Goal: Navigation & Orientation: Find specific page/section

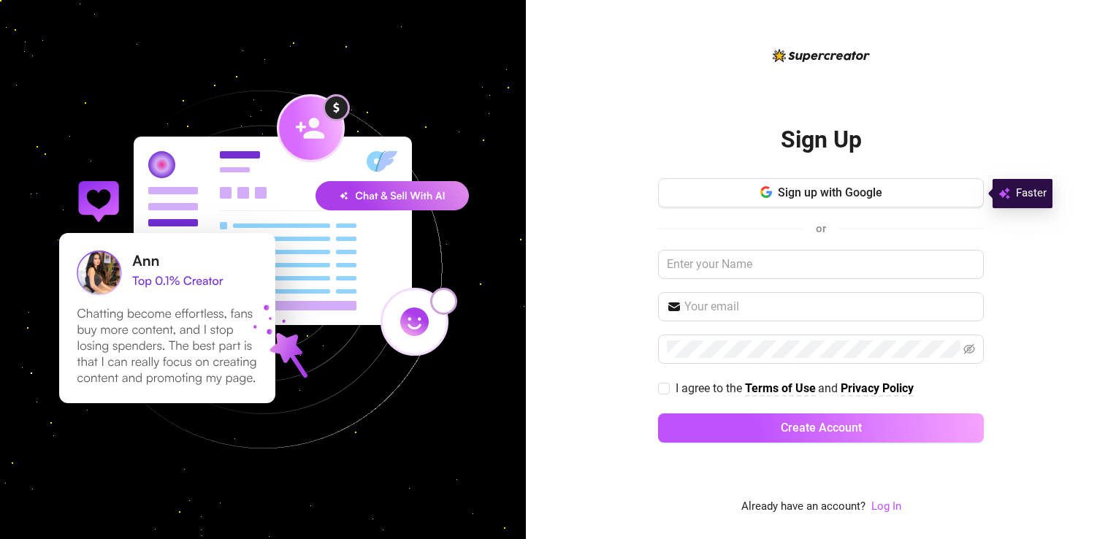
drag, startPoint x: 0, startPoint y: 0, endPoint x: 676, endPoint y: 91, distance: 681.9
click at [676, 91] on div "Sign Up Sign up with Google or I agree to the Terms of Use and Privacy Policy C…" at bounding box center [821, 281] width 326 height 469
click at [750, 200] on button "Sign up with Google" at bounding box center [821, 192] width 326 height 29
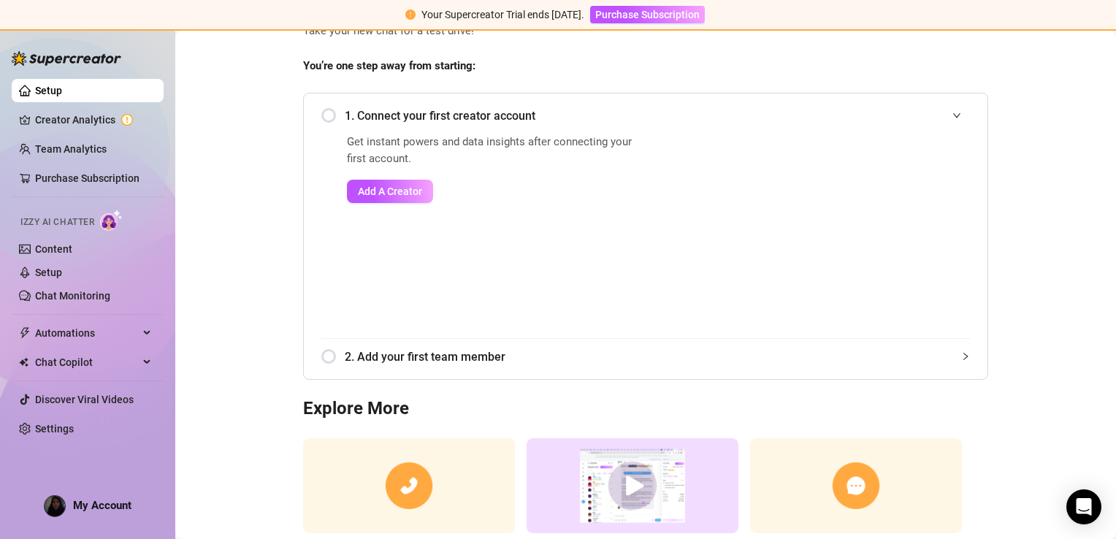
scroll to position [60, 0]
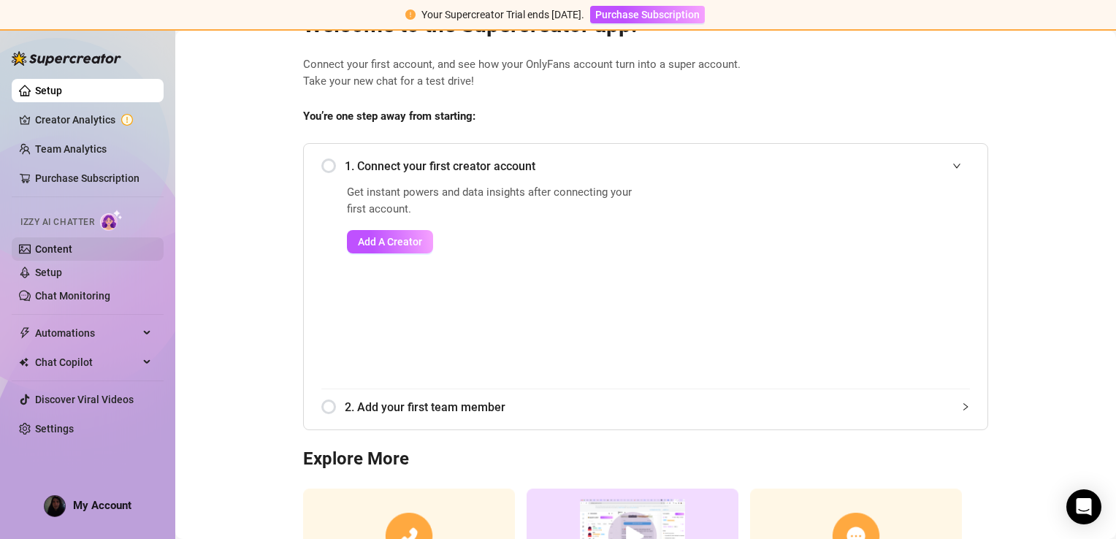
click at [39, 245] on link "Content" at bounding box center [53, 249] width 37 height 12
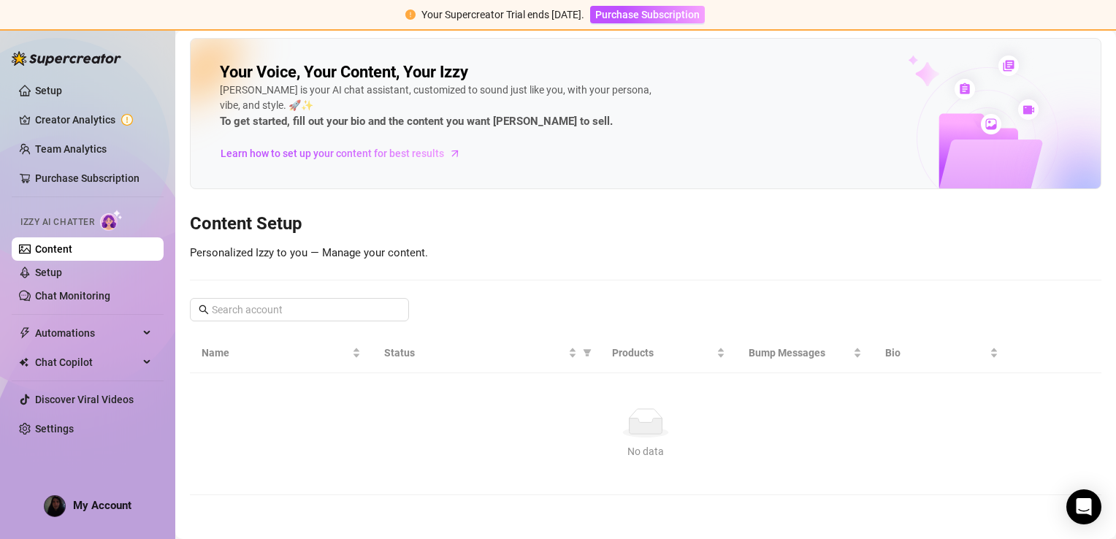
scroll to position [1, 0]
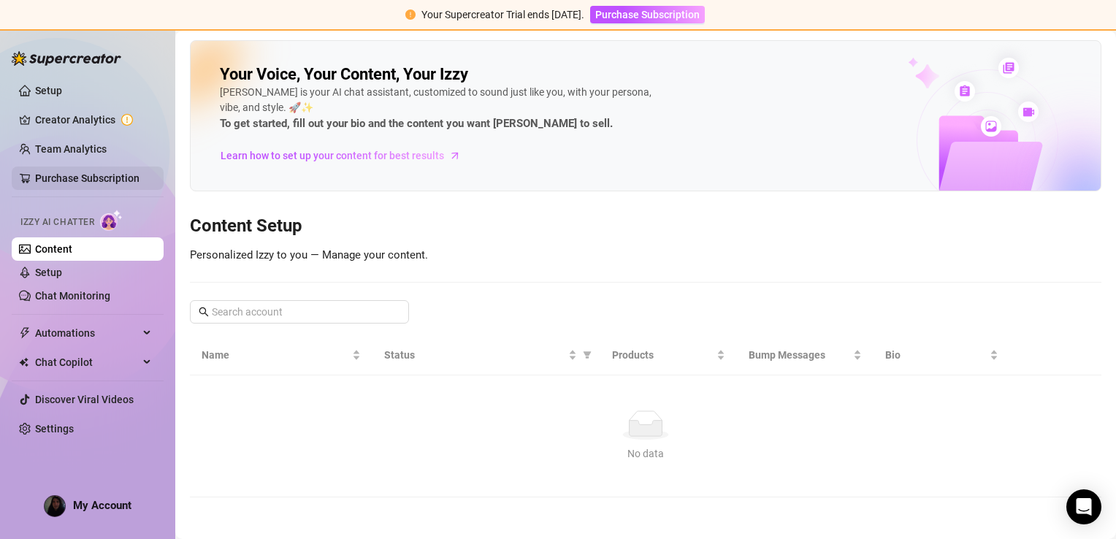
click at [100, 172] on link "Purchase Subscription" at bounding box center [87, 178] width 104 height 12
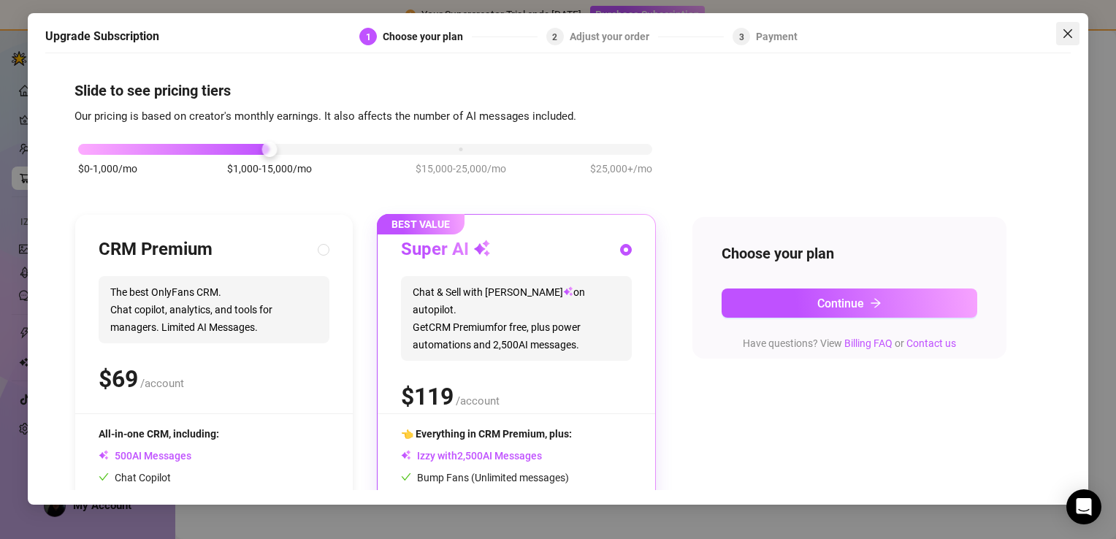
click at [1070, 31] on icon "close" at bounding box center [1068, 33] width 9 height 9
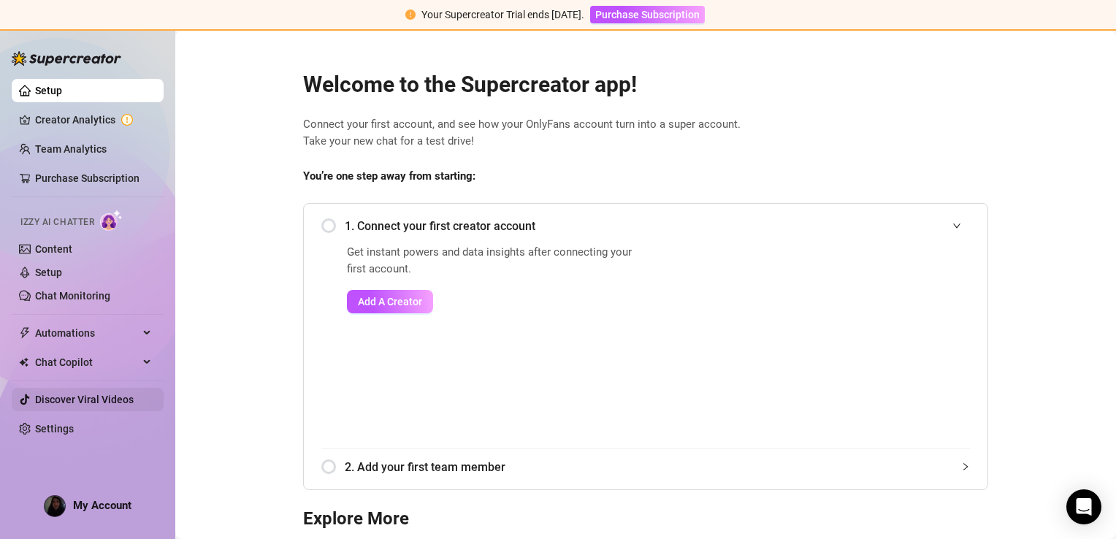
click at [76, 405] on link "Discover Viral Videos" at bounding box center [84, 400] width 99 height 12
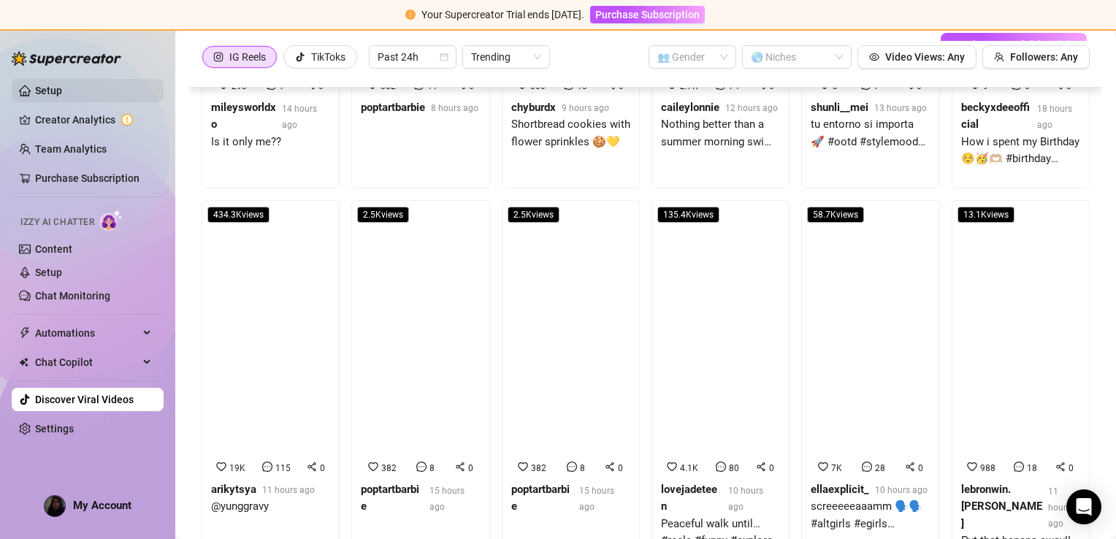
scroll to position [1028, 0]
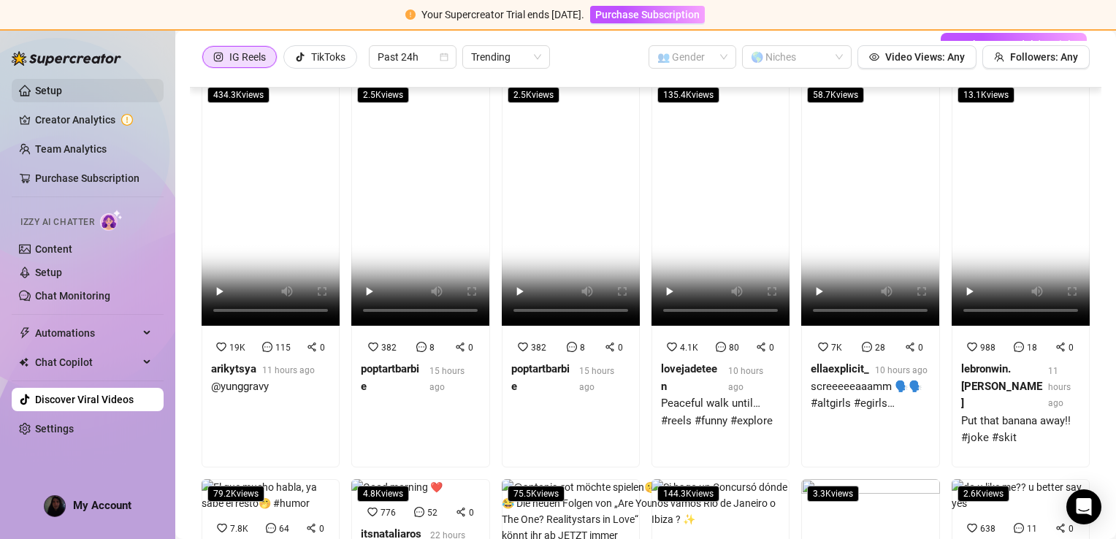
click at [62, 88] on link "Setup" at bounding box center [48, 91] width 27 height 12
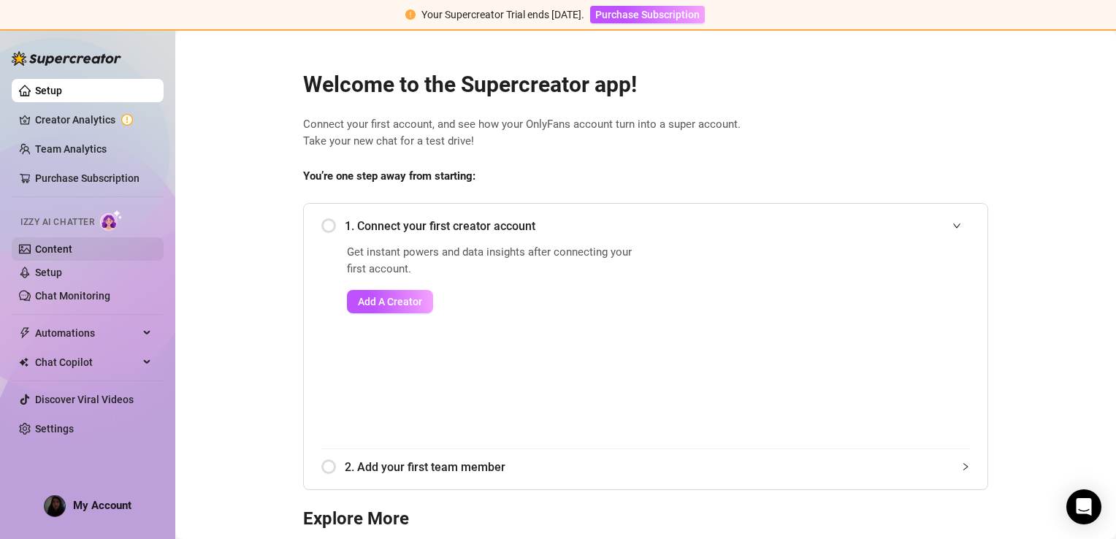
click at [58, 255] on link "Content" at bounding box center [53, 249] width 37 height 12
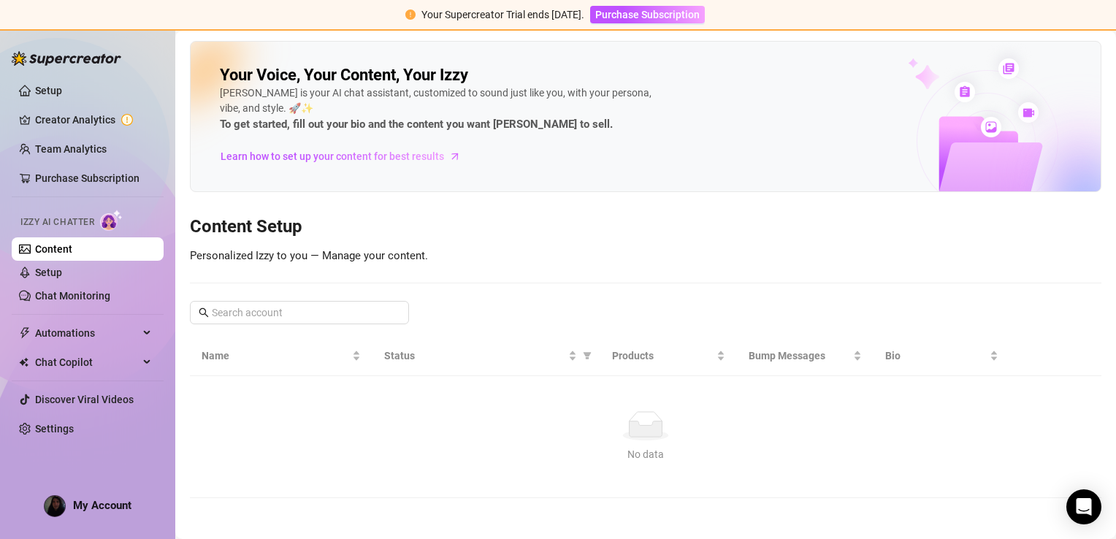
scroll to position [1, 0]
click at [59, 121] on link "Creator Analytics" at bounding box center [93, 119] width 117 height 23
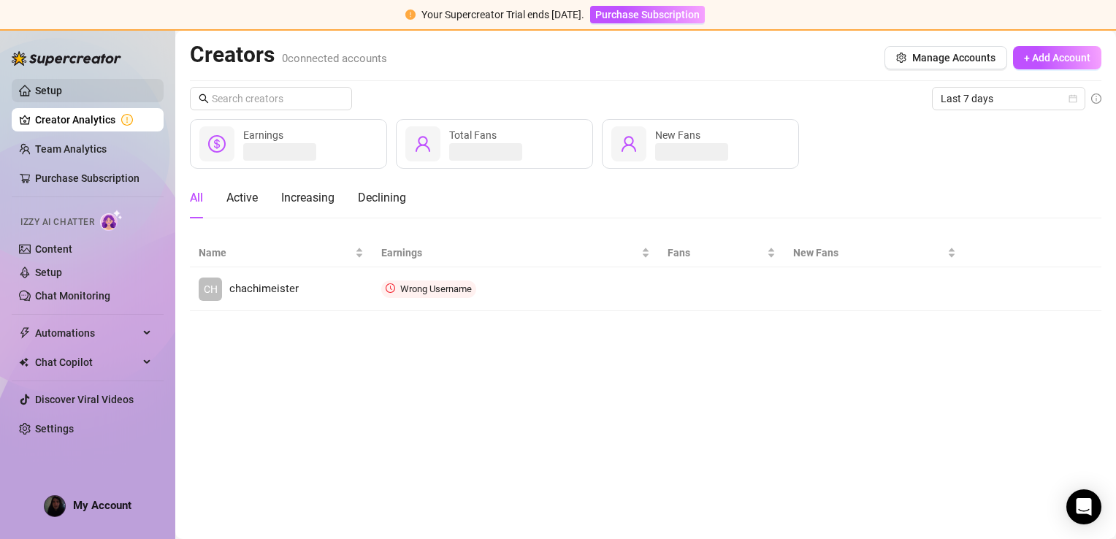
click at [62, 95] on link "Setup" at bounding box center [48, 91] width 27 height 12
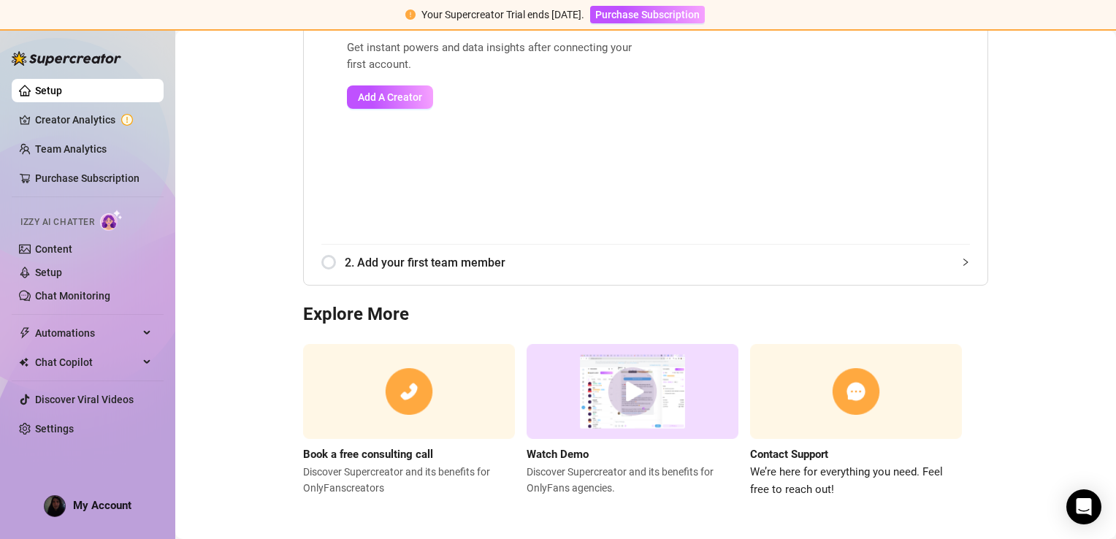
scroll to position [206, 0]
click at [85, 326] on span "Automations" at bounding box center [87, 332] width 104 height 23
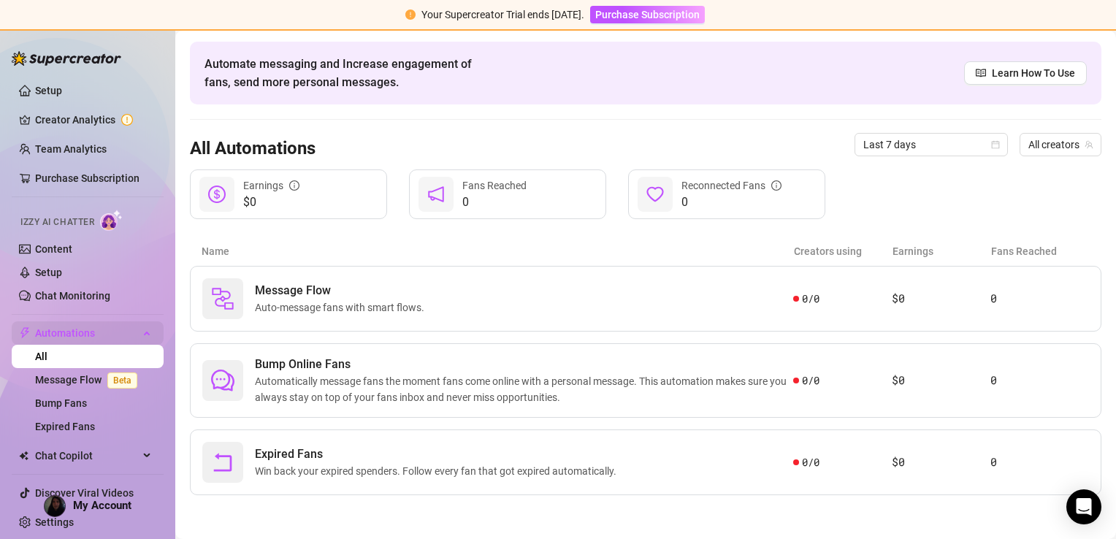
scroll to position [48, 0]
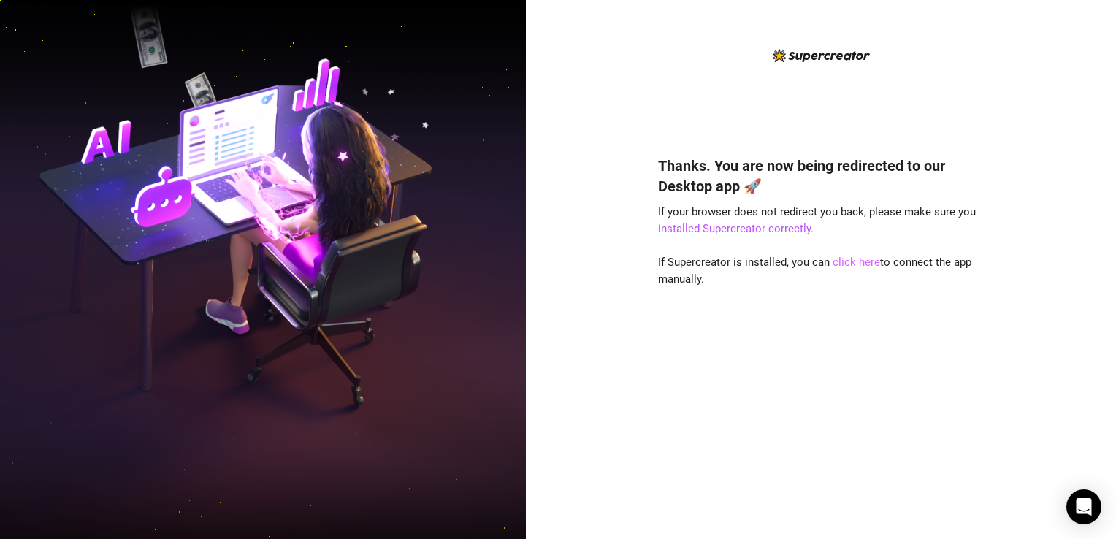
click at [850, 267] on link "click here" at bounding box center [856, 262] width 47 height 13
click at [856, 270] on div "Thanks. You are now being redirected to our Desktop app 🚀 If your browser does …" at bounding box center [821, 326] width 326 height 380
click at [841, 256] on link "click here" at bounding box center [856, 262] width 47 height 13
click at [699, 230] on link "installed Supercreator correctly" at bounding box center [734, 228] width 153 height 13
